Goal: Task Accomplishment & Management: Complete application form

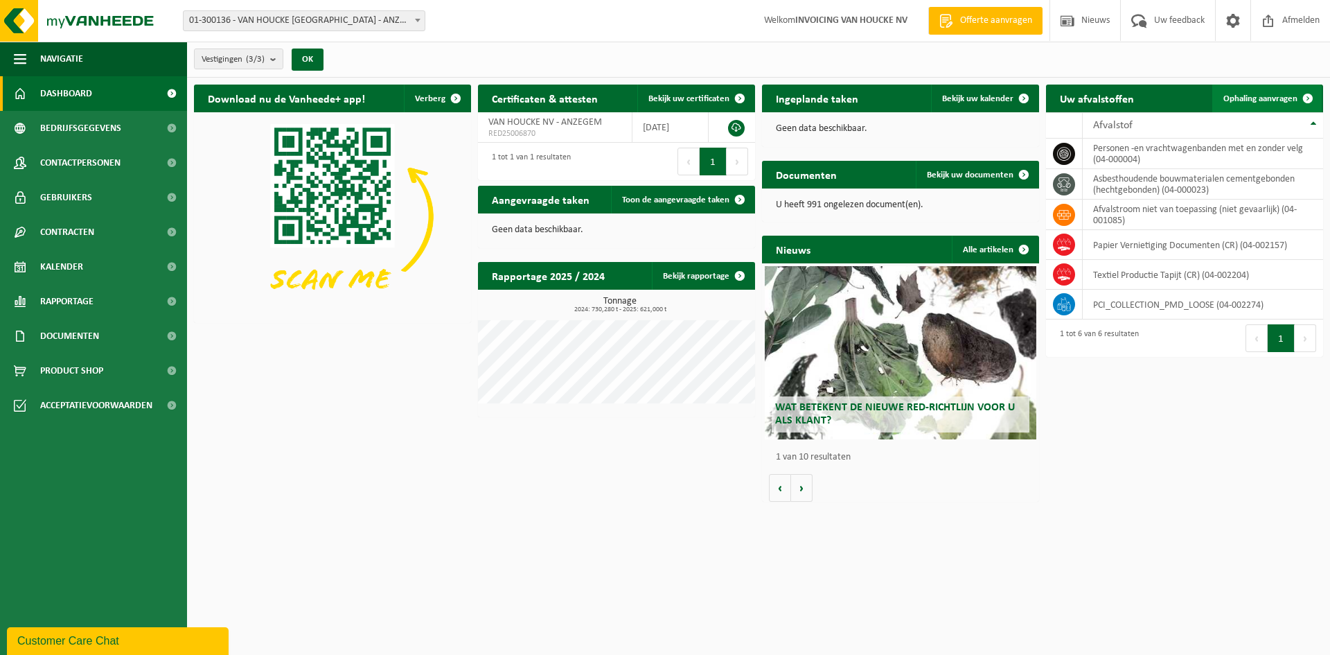
click at [1266, 98] on span "Ophaling aanvragen" at bounding box center [1260, 98] width 74 height 9
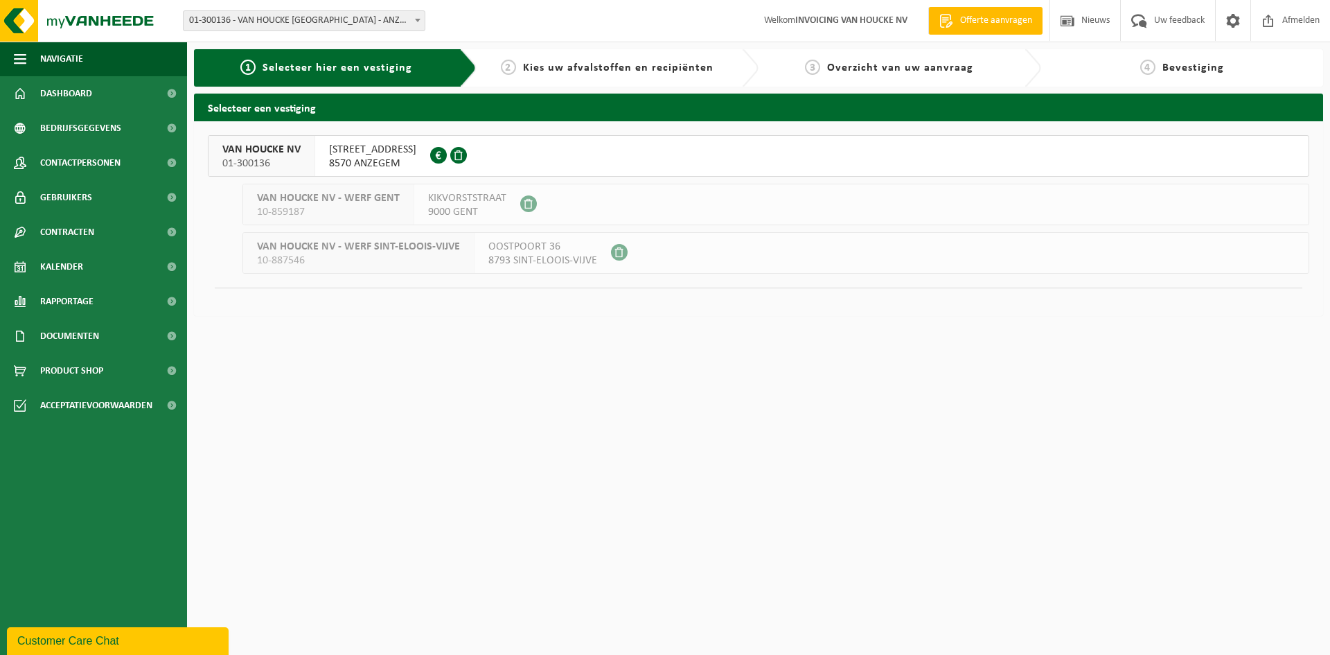
click at [337, 153] on span "GROTE LEIESTRAAT 62" at bounding box center [372, 150] width 87 height 14
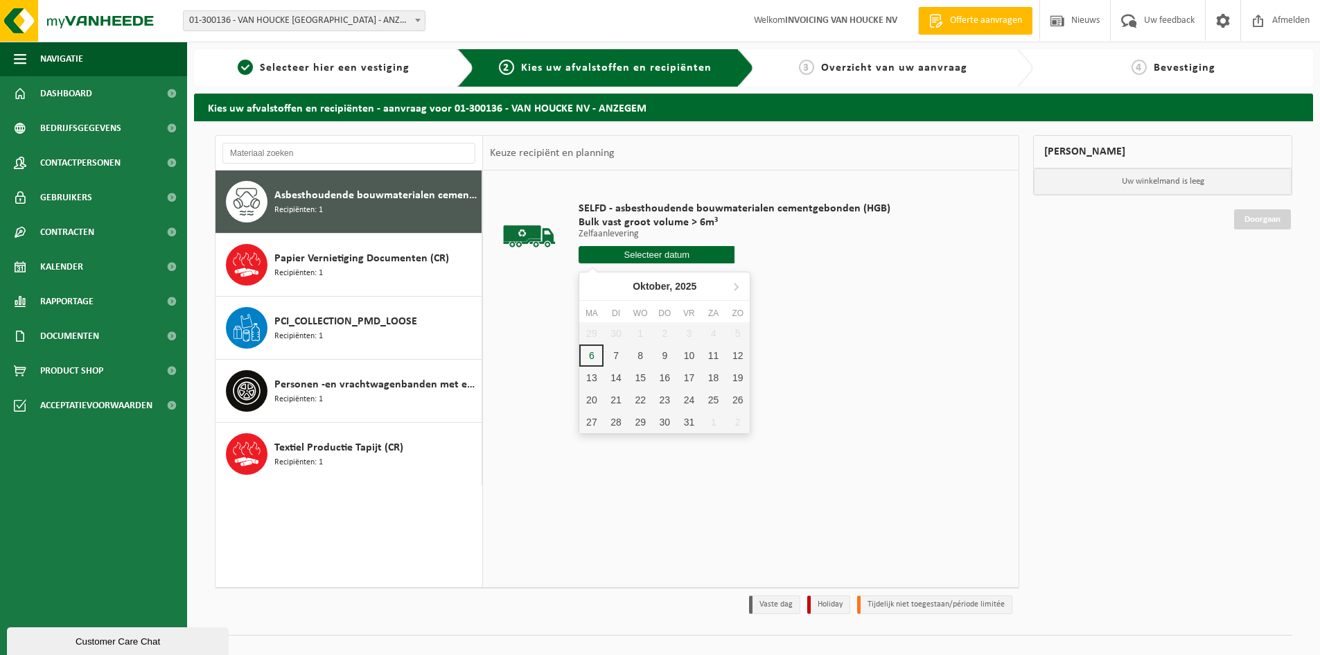
click at [656, 253] on input "text" at bounding box center [656, 254] width 156 height 17
click at [617, 357] on div "7" at bounding box center [615, 355] width 24 height 22
type input "Van 2025-10-07"
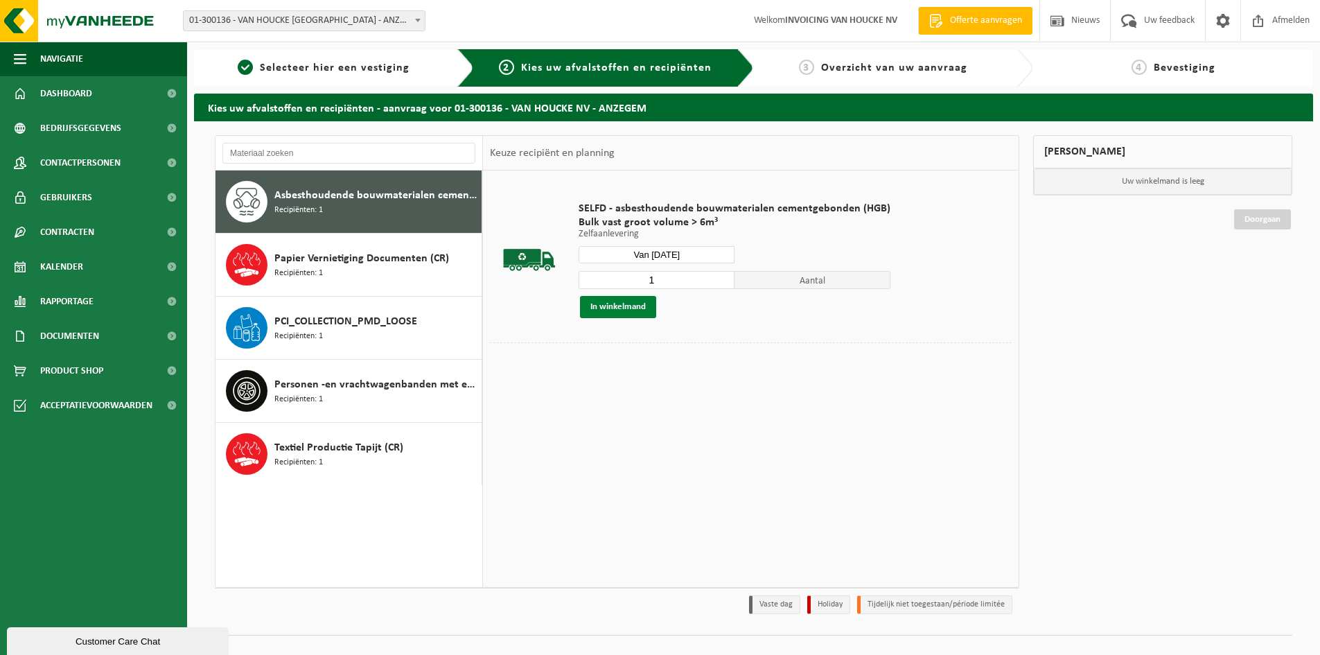
click at [617, 303] on button "In winkelmand" at bounding box center [618, 307] width 76 height 22
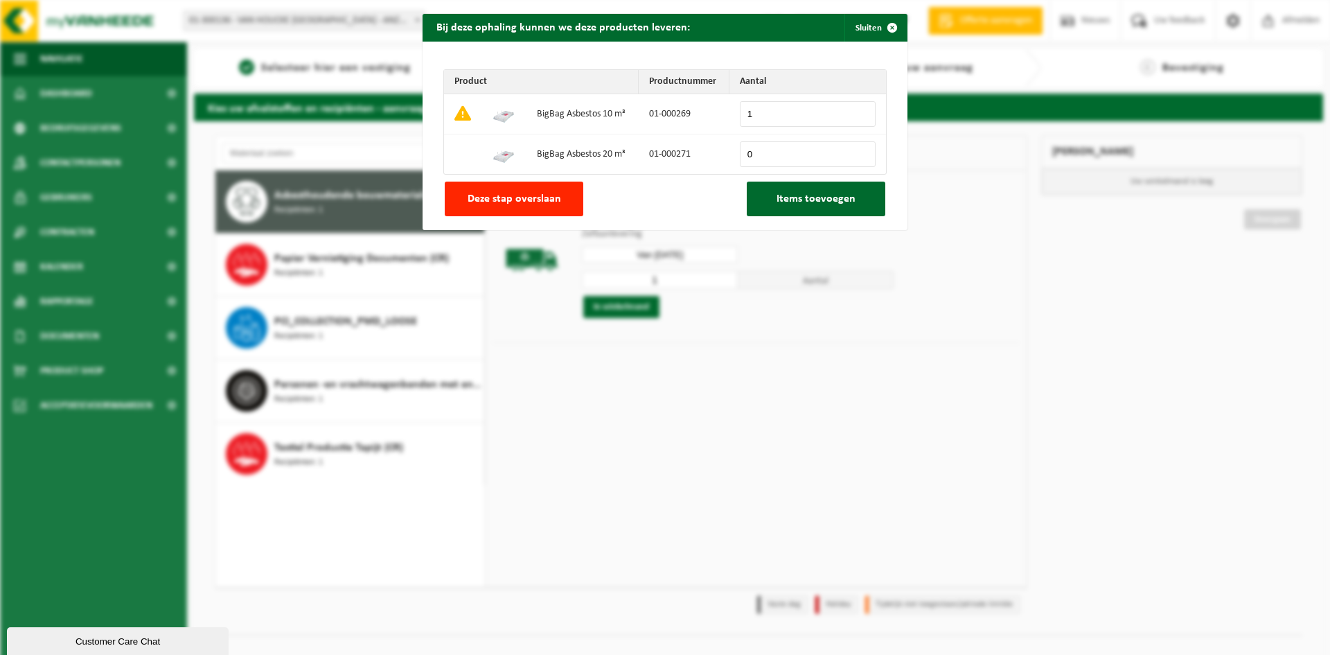
drag, startPoint x: 508, startPoint y: 200, endPoint x: 536, endPoint y: 207, distance: 29.2
click at [508, 200] on span "Deze stap overslaan" at bounding box center [515, 198] width 94 height 11
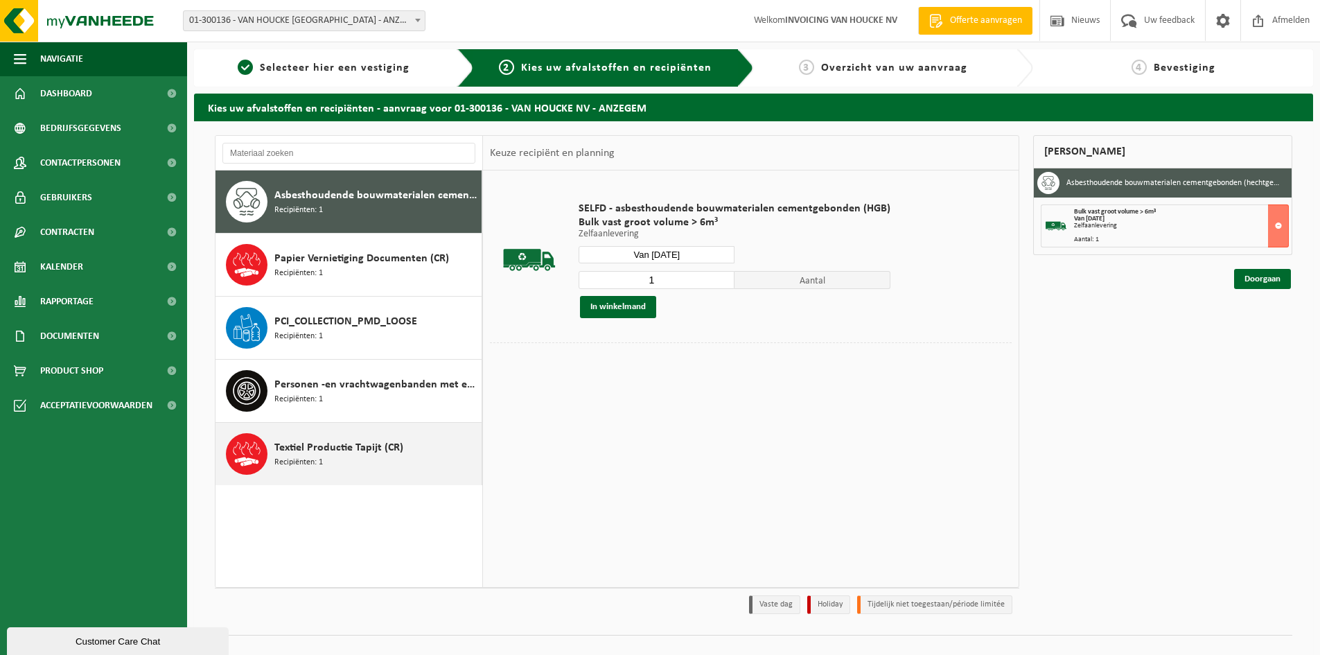
click at [320, 459] on span "Recipiënten: 1" at bounding box center [298, 462] width 48 height 13
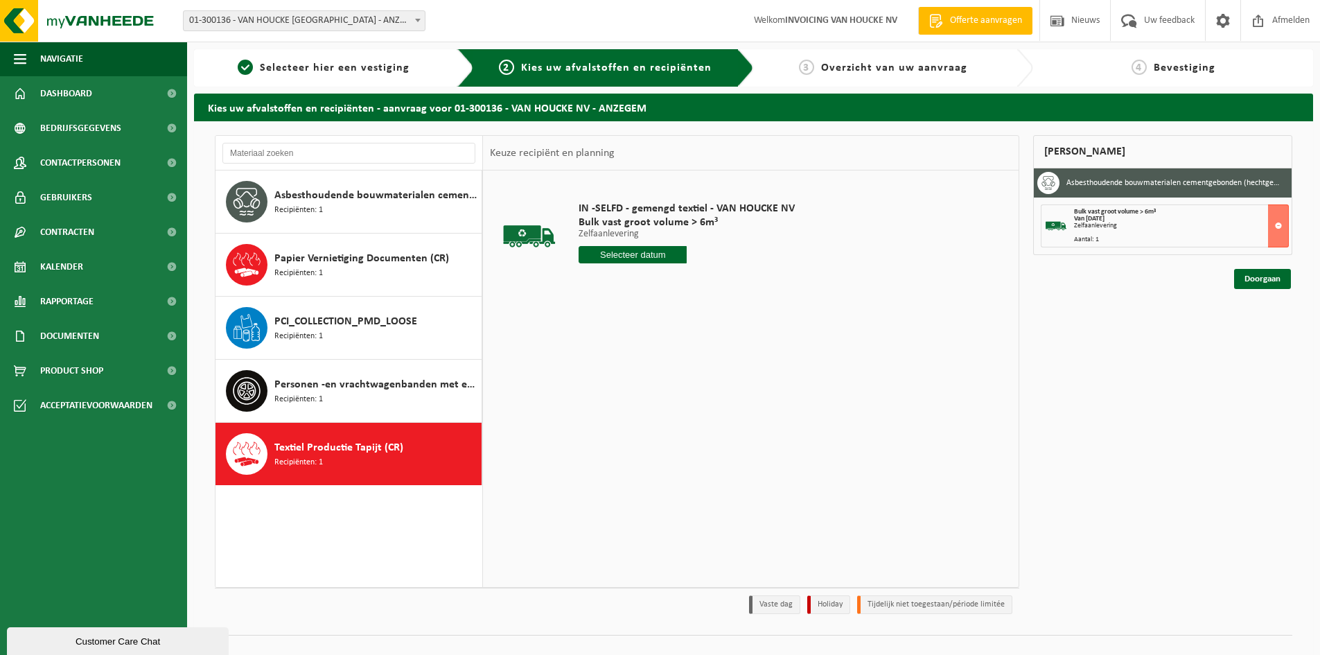
click at [630, 258] on input "text" at bounding box center [632, 254] width 108 height 17
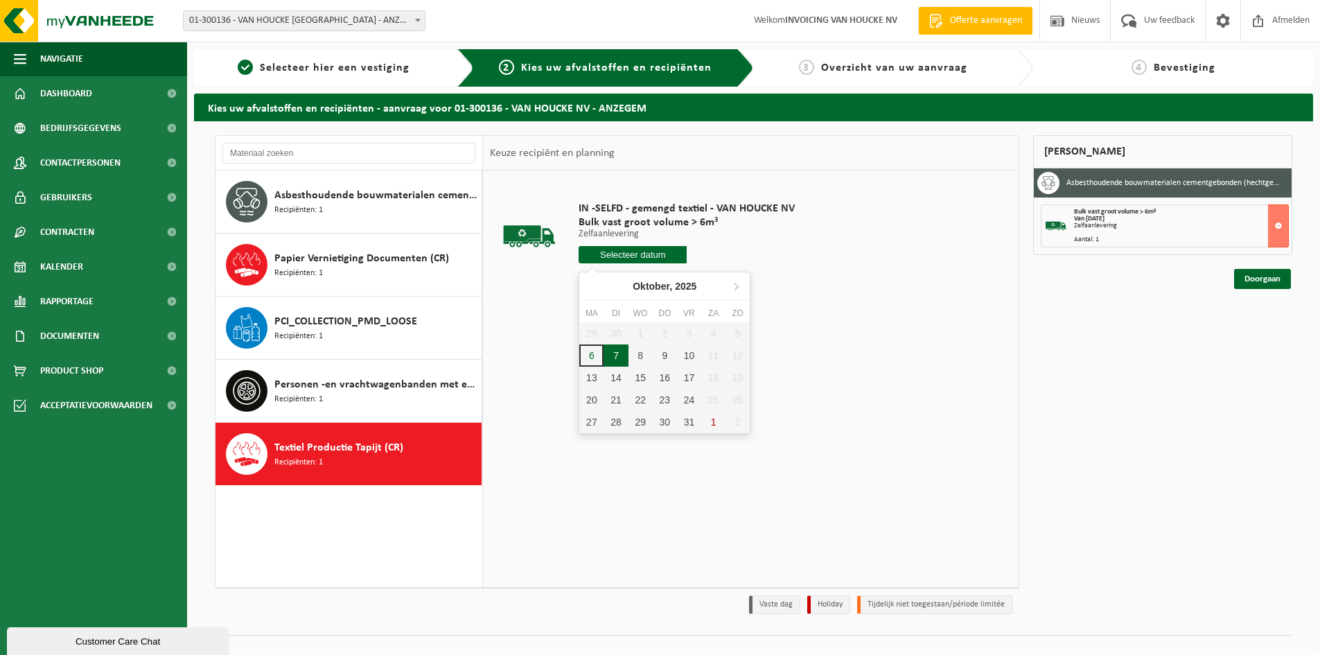
click at [617, 355] on div "7" at bounding box center [615, 355] width 24 height 22
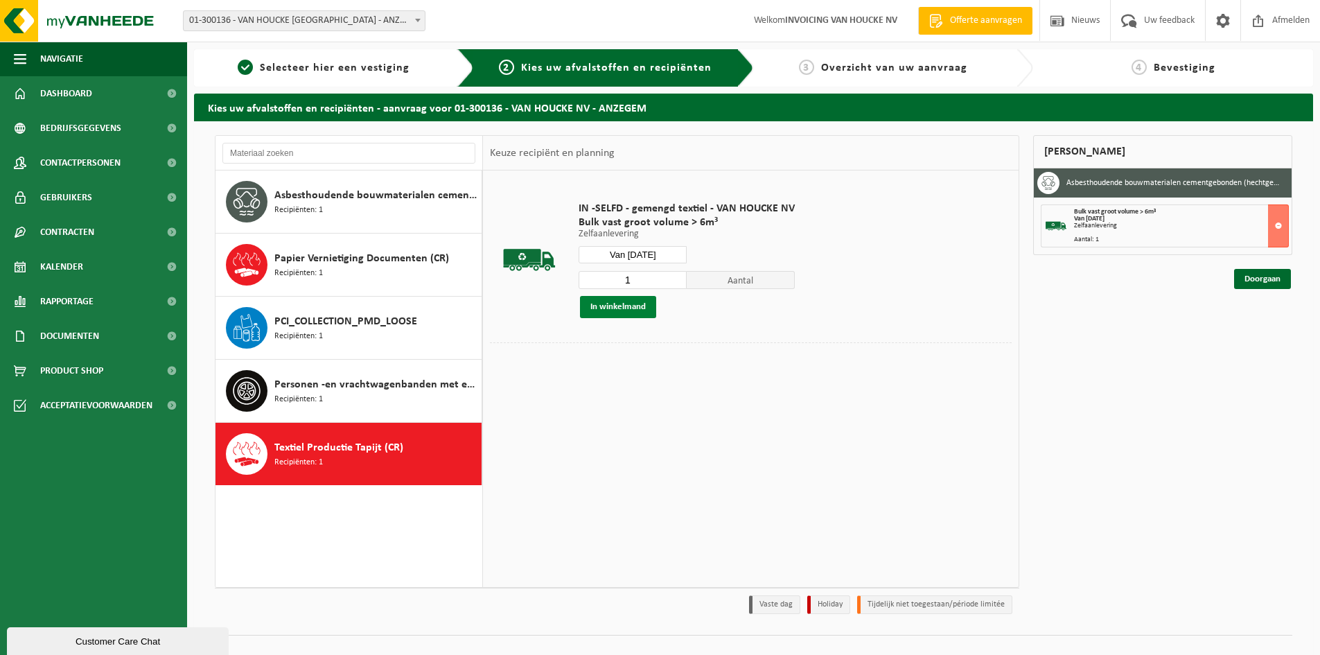
click at [633, 299] on button "In winkelmand" at bounding box center [618, 307] width 76 height 22
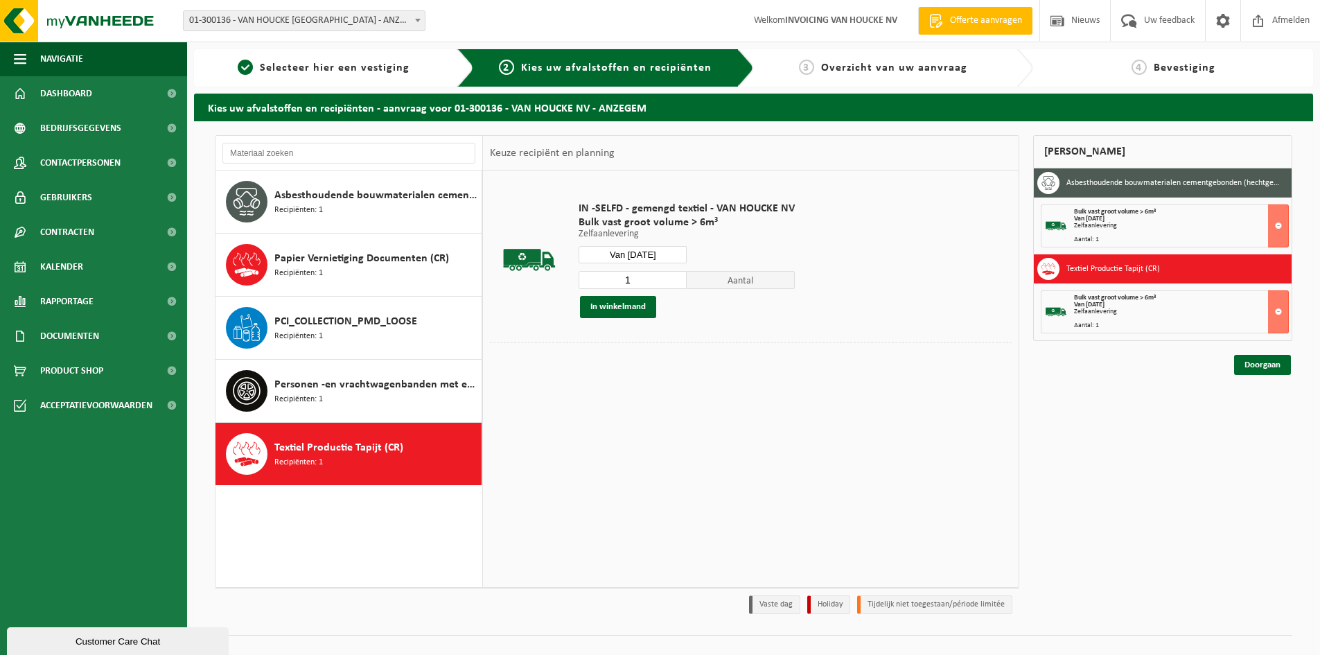
click at [644, 255] on input "Van 2025-10-07" at bounding box center [632, 254] width 108 height 17
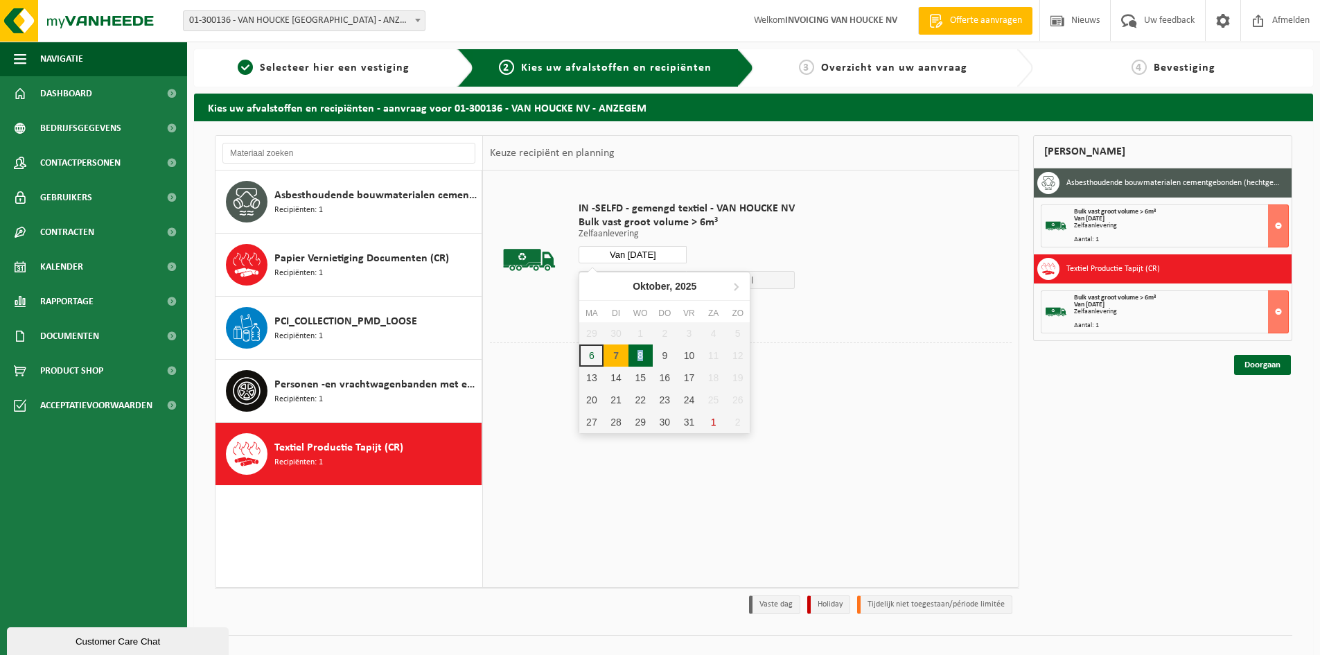
click at [641, 351] on div "8" at bounding box center [640, 355] width 24 height 22
click at [654, 254] on input "Van 2025-10-08" at bounding box center [632, 254] width 108 height 17
click at [672, 355] on div "9" at bounding box center [665, 355] width 24 height 22
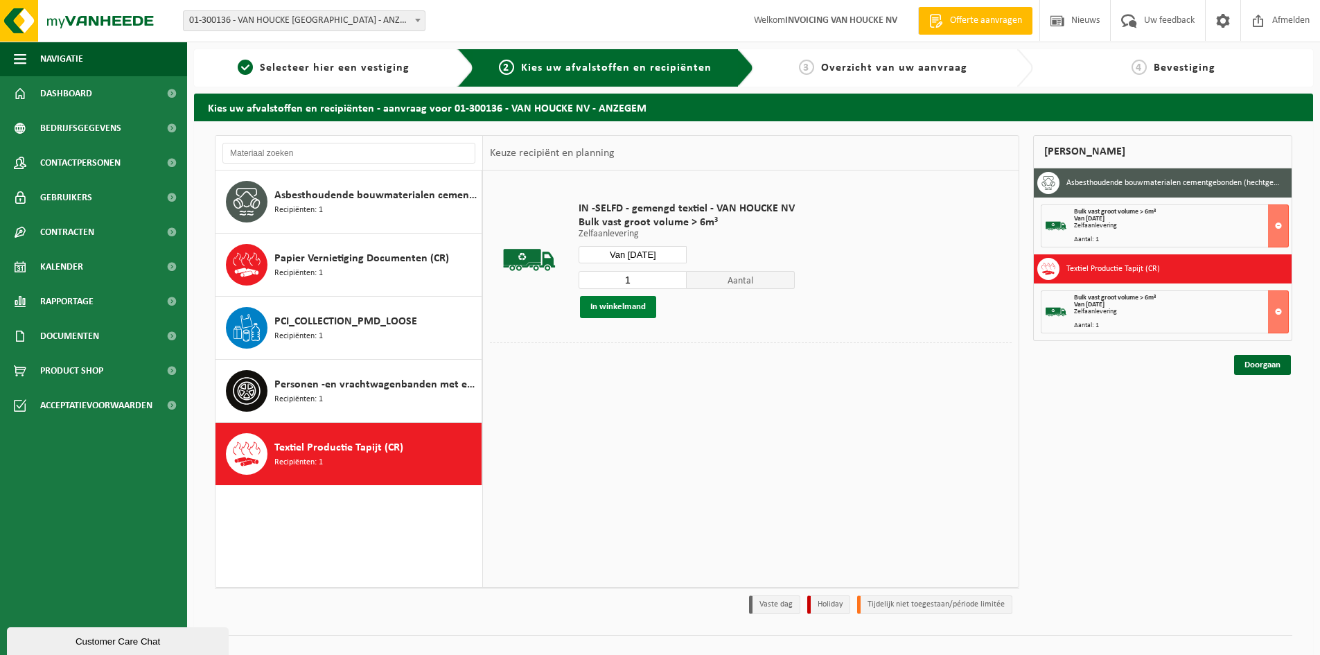
click at [635, 309] on button "In winkelmand" at bounding box center [618, 307] width 76 height 22
click at [650, 255] on input "Van 2025-10-09" at bounding box center [632, 254] width 108 height 17
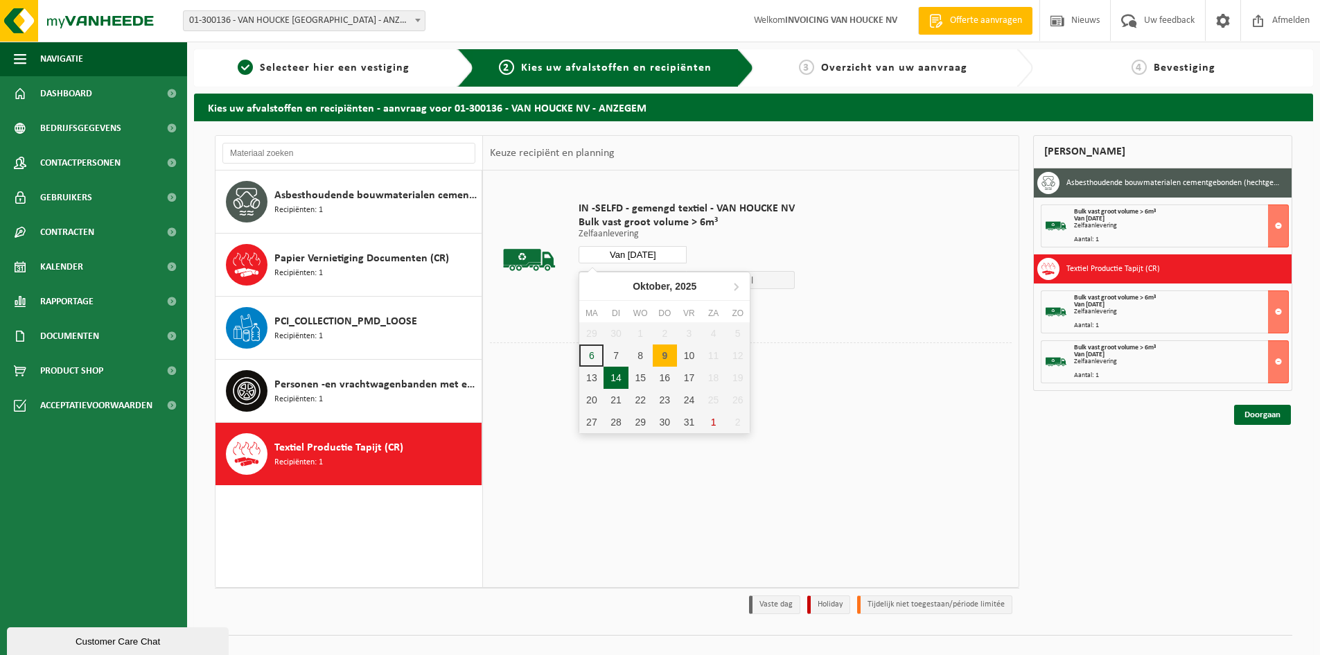
click at [610, 375] on div "14" at bounding box center [615, 377] width 24 height 22
type input "Van 2025-10-14"
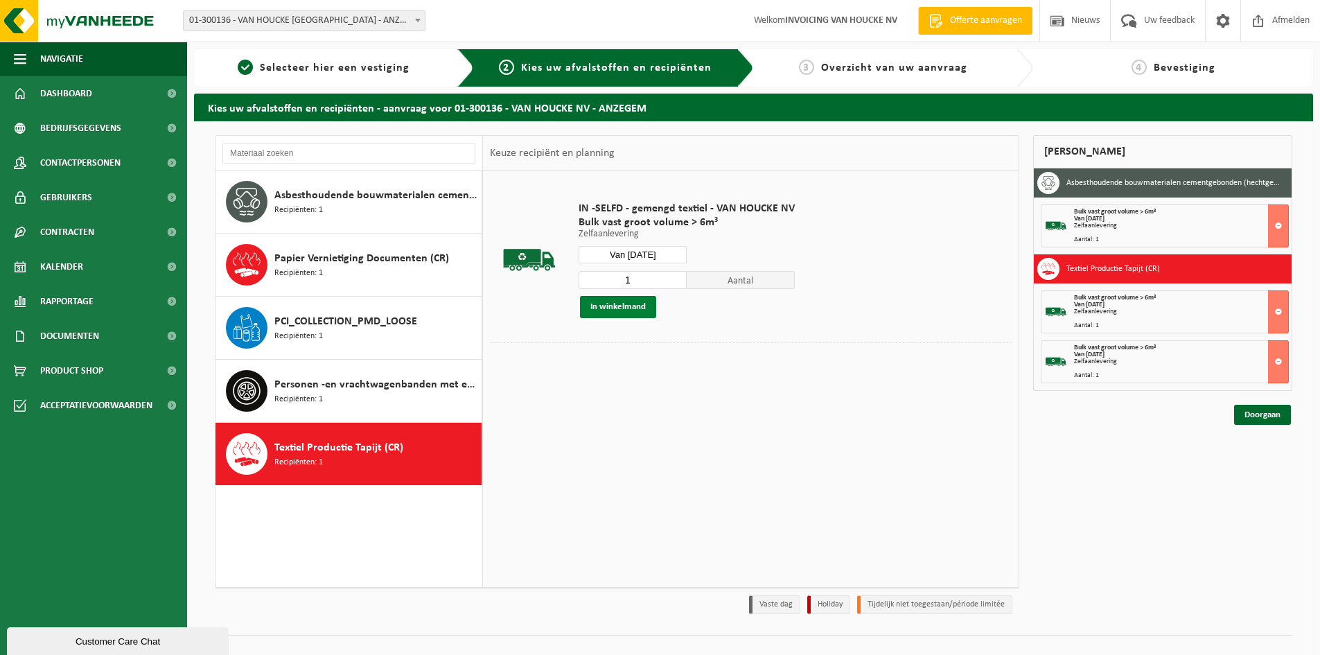
click at [633, 311] on button "In winkelmand" at bounding box center [618, 307] width 76 height 22
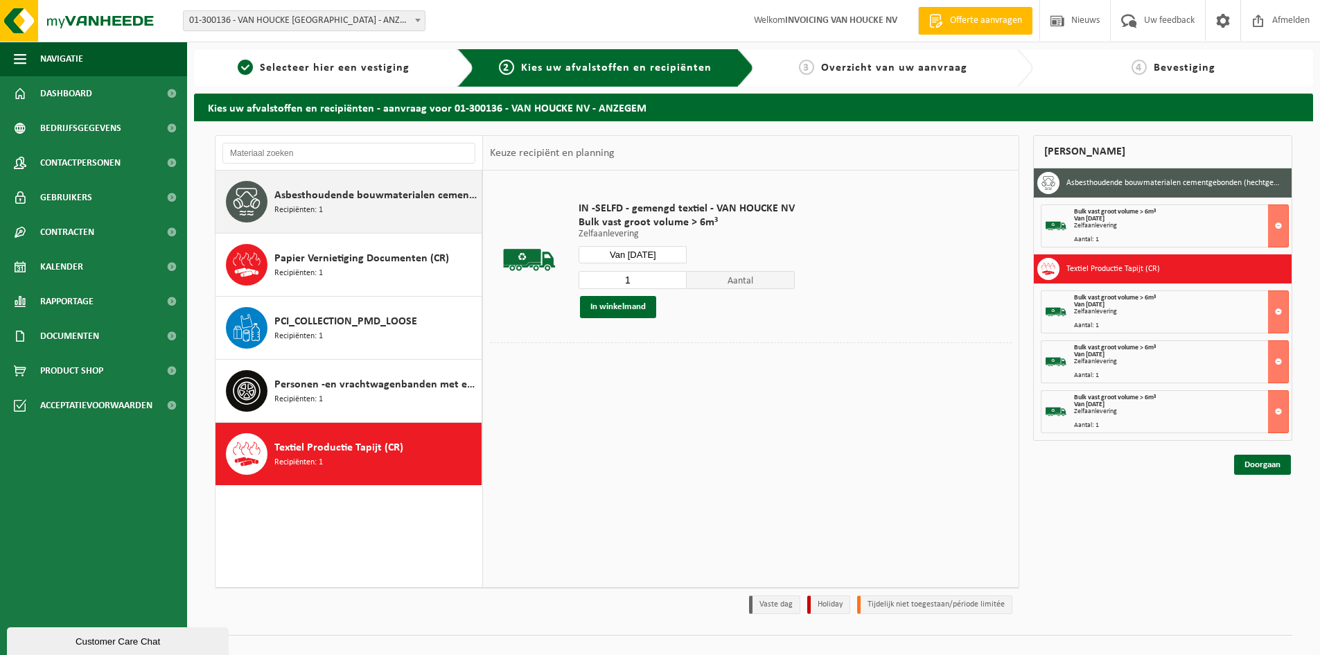
click at [352, 200] on span "Asbesthoudende bouwmaterialen cementgebonden (hechtgebonden)" at bounding box center [376, 195] width 204 height 17
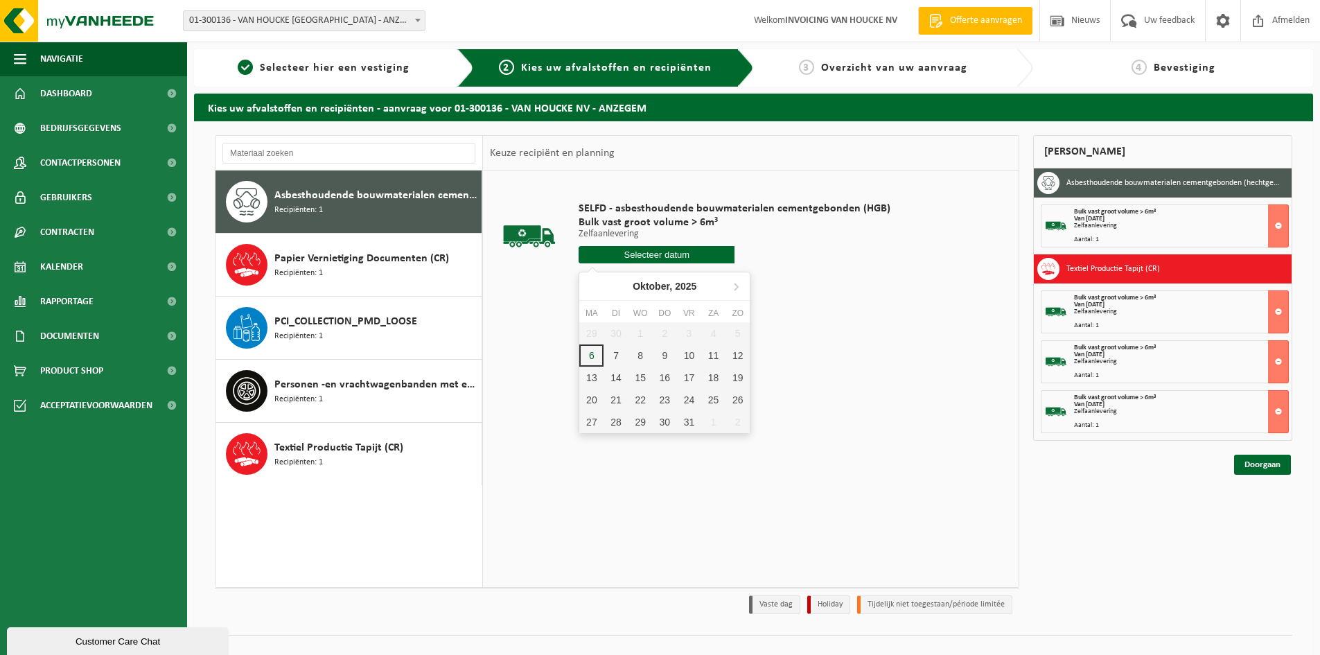
click at [669, 254] on input "text" at bounding box center [656, 254] width 156 height 17
click at [665, 359] on div "9" at bounding box center [665, 355] width 24 height 22
type input "Van 2025-10-09"
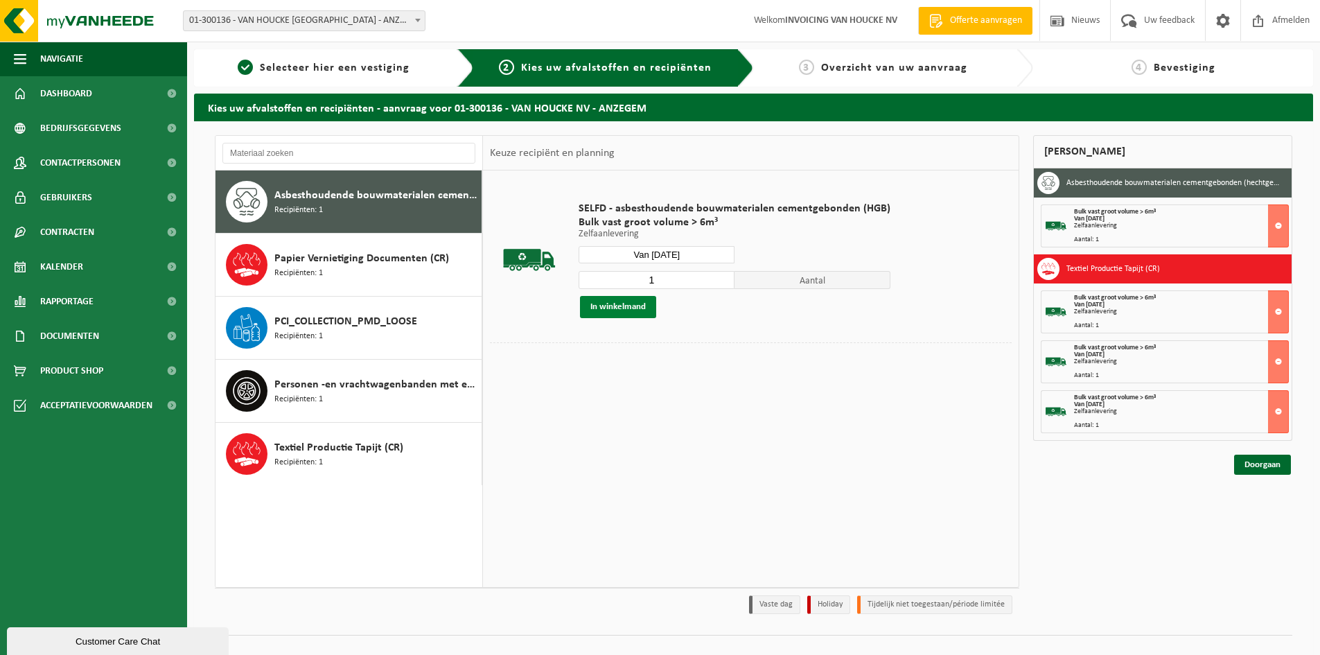
click at [620, 308] on button "In winkelmand" at bounding box center [618, 307] width 76 height 22
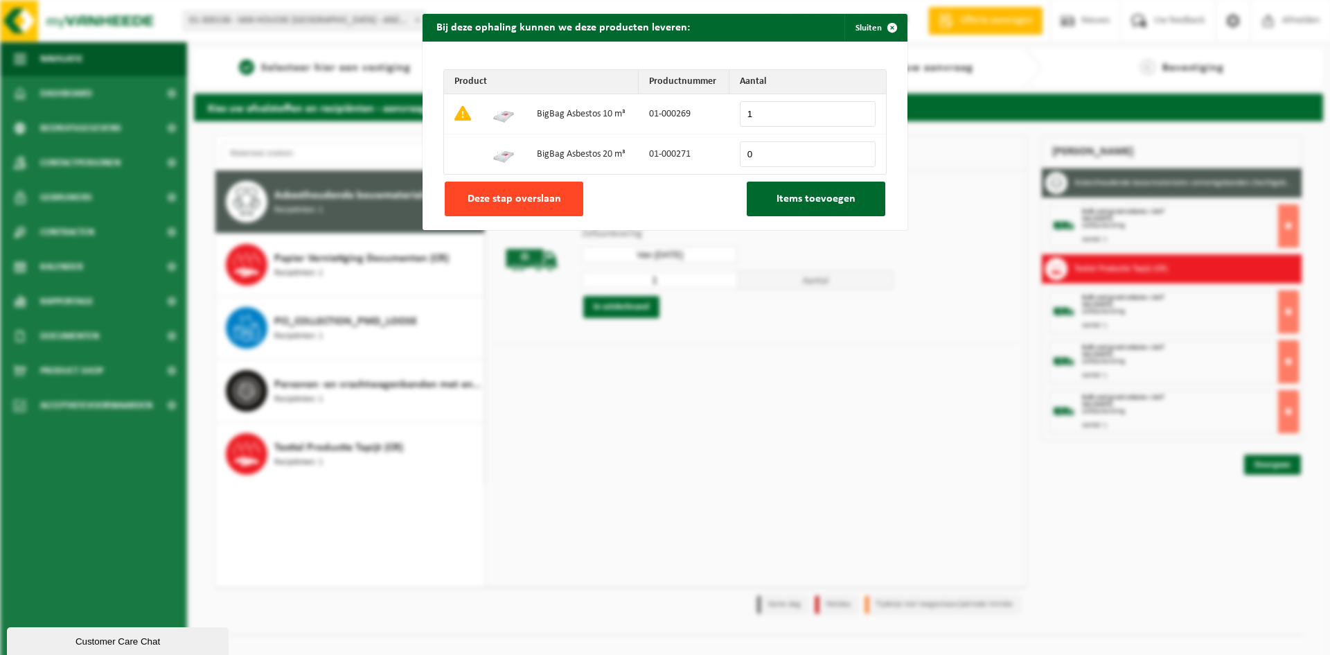
click at [506, 199] on span "Deze stap overslaan" at bounding box center [515, 198] width 94 height 11
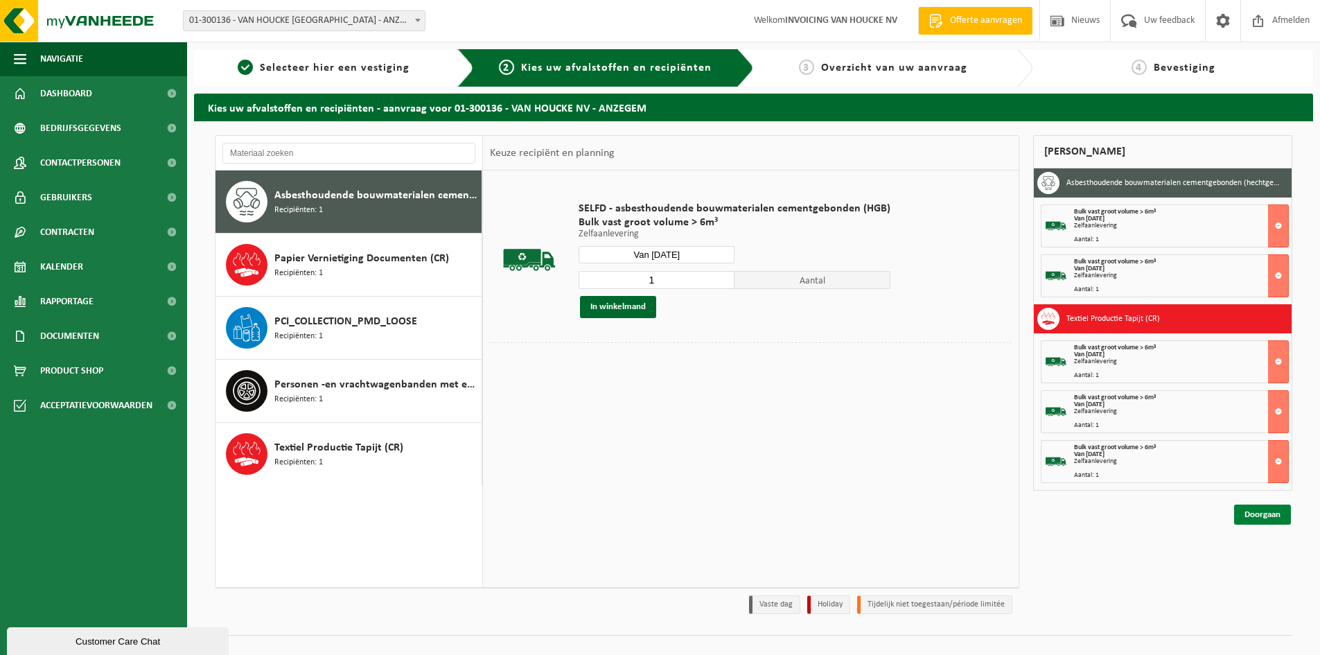
click at [1265, 513] on link "Doorgaan" at bounding box center [1262, 514] width 57 height 20
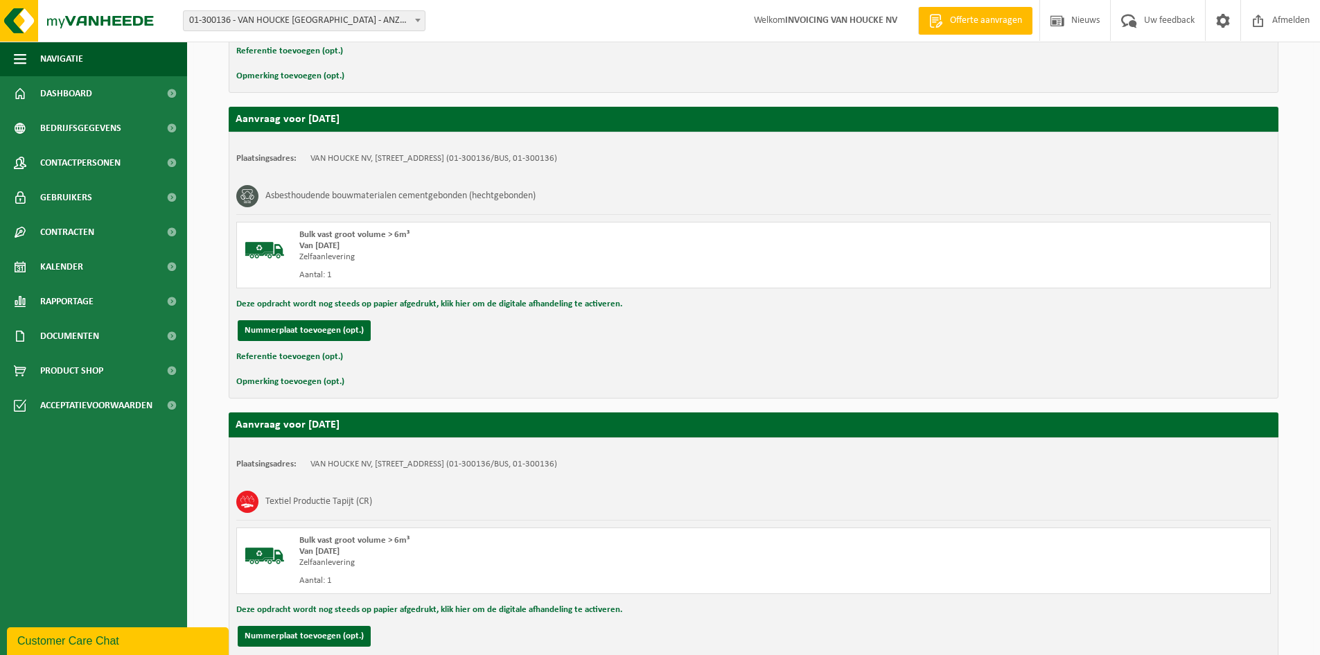
scroll to position [1214, 0]
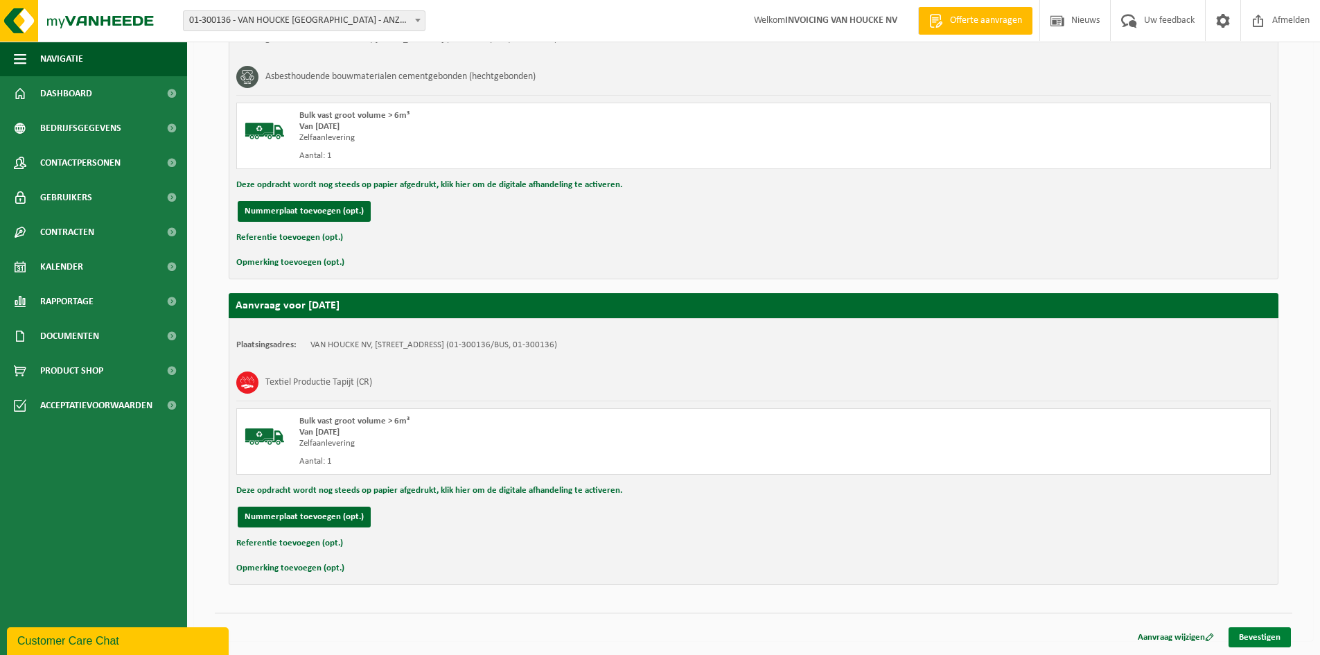
click at [1257, 635] on link "Bevestigen" at bounding box center [1259, 637] width 62 height 20
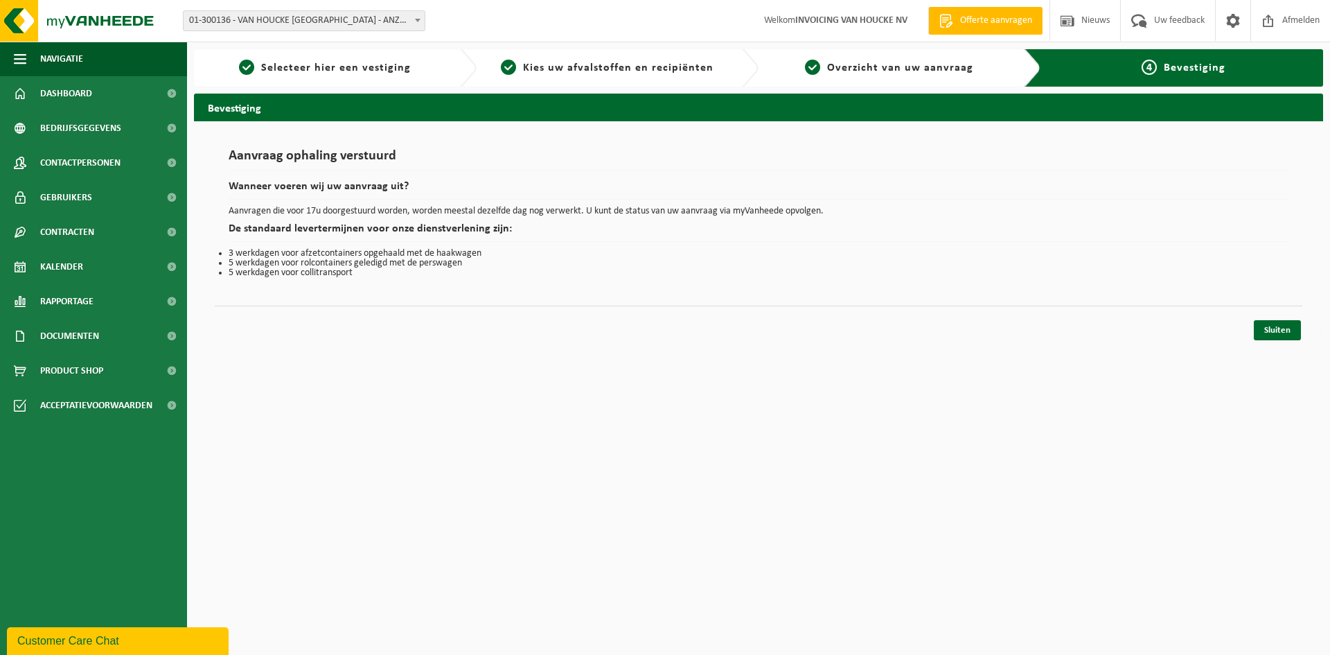
drag, startPoint x: 1279, startPoint y: 325, endPoint x: 1282, endPoint y: 315, distance: 10.8
click at [1281, 325] on link "Sluiten" at bounding box center [1277, 330] width 47 height 20
